Goal: Task Accomplishment & Management: Manage account settings

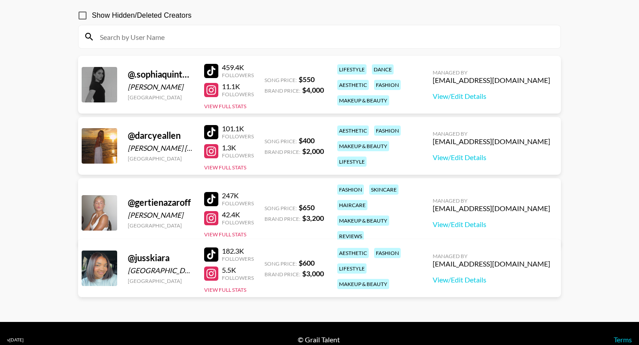
scroll to position [91, 0]
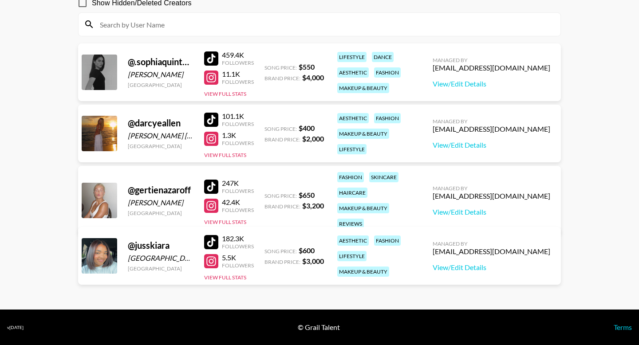
click at [500, 272] on div "Managed By lexikennedi@grail-talent.com View/Edit Details" at bounding box center [492, 256] width 132 height 46
click at [498, 269] on link "View/Edit Details" at bounding box center [492, 267] width 118 height 9
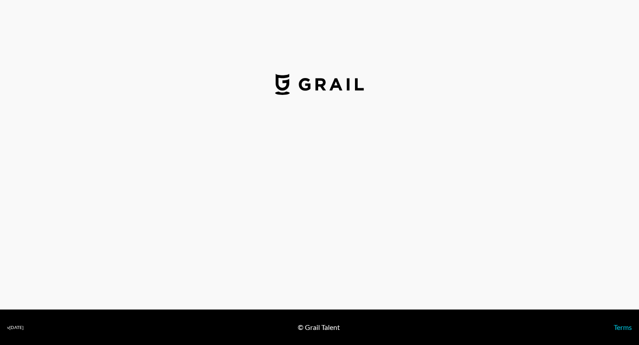
select select "USD"
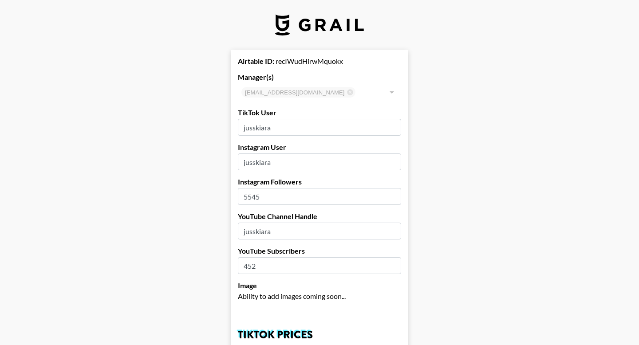
scroll to position [301, 0]
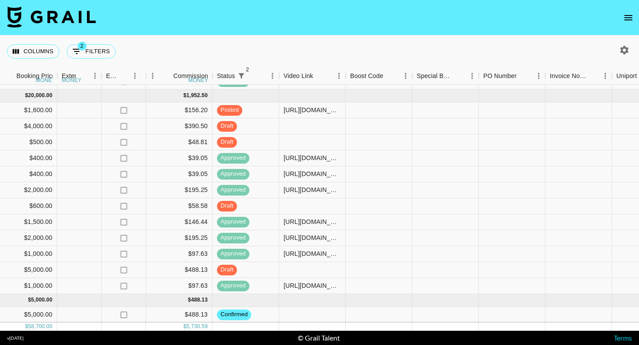
scroll to position [465, 956]
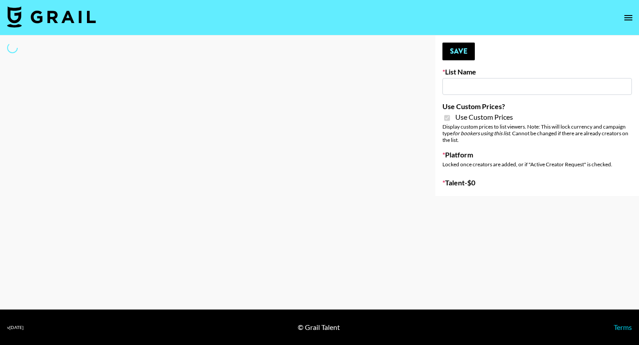
type input "Uber Teens ([DATE])"
checkbox input "true"
select select "Brand"
